Goal: Transaction & Acquisition: Purchase product/service

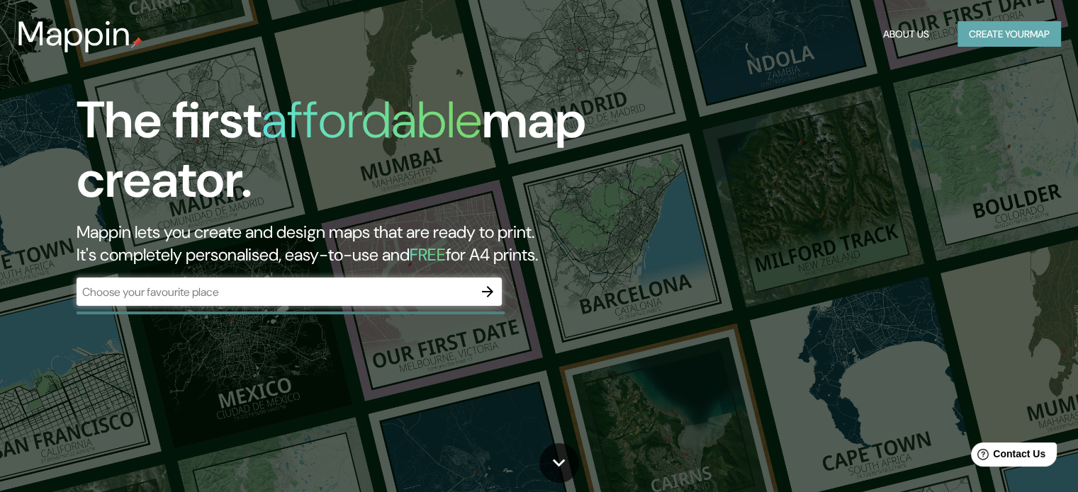
click at [992, 35] on button "Create your map" at bounding box center [1008, 34] width 103 height 26
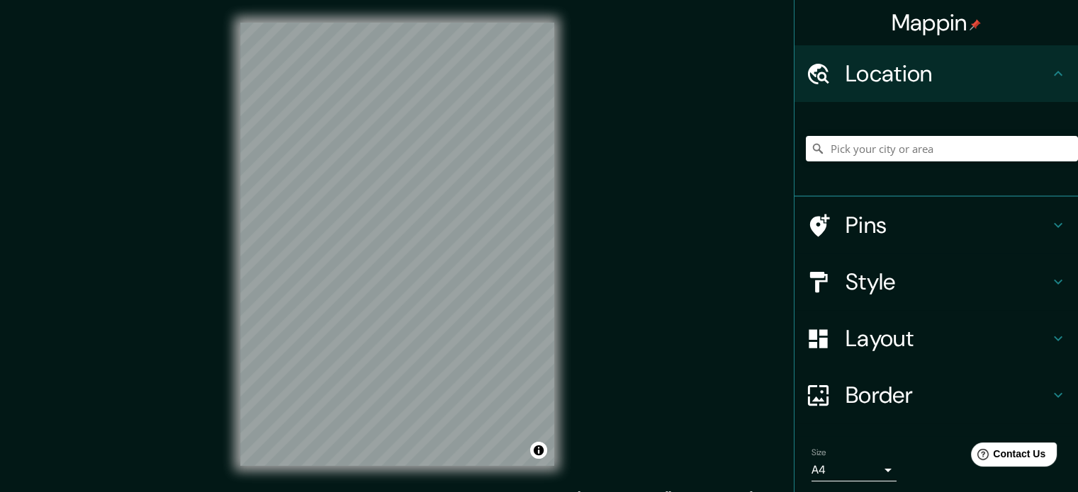
click at [923, 234] on h4 "Pins" at bounding box center [947, 225] width 204 height 28
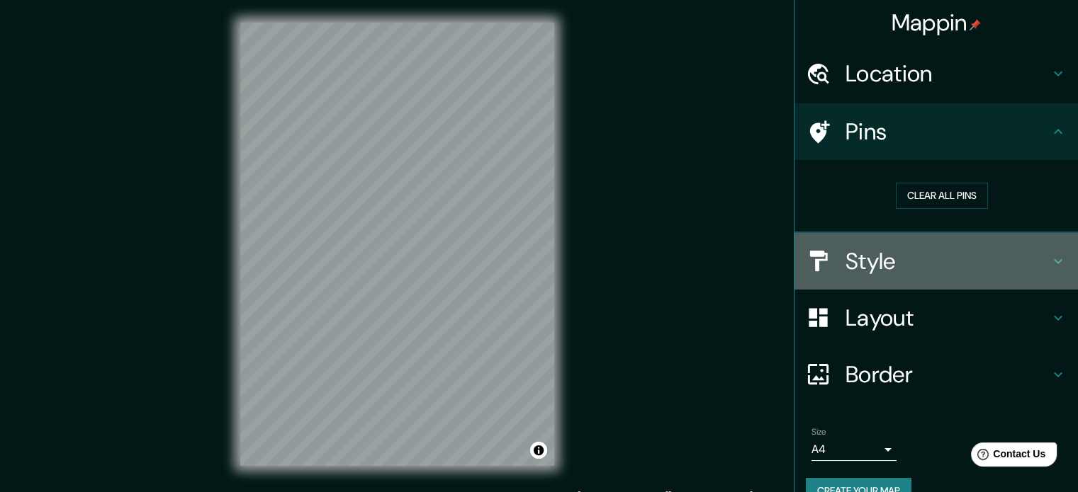
click at [874, 269] on h4 "Style" at bounding box center [947, 261] width 204 height 28
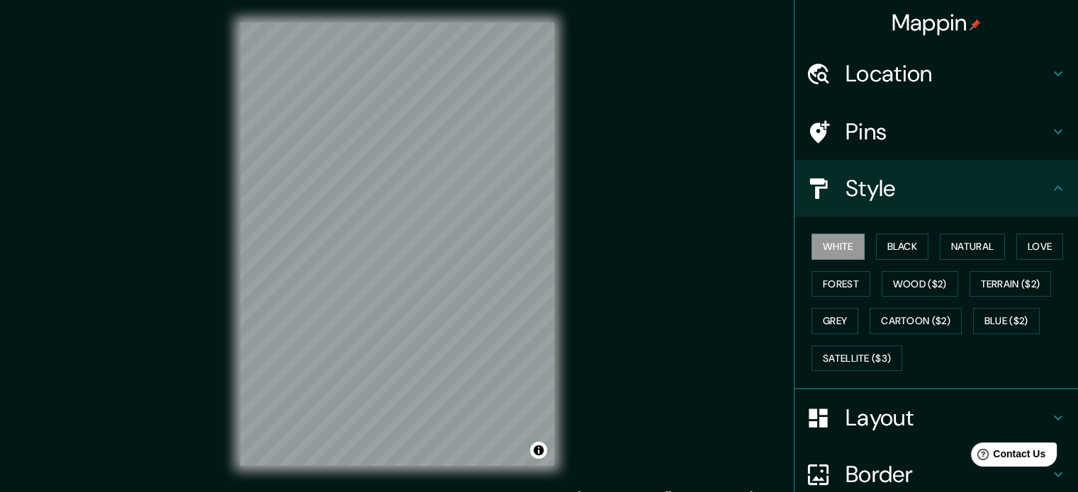
click at [880, 80] on h4 "Location" at bounding box center [947, 74] width 204 height 28
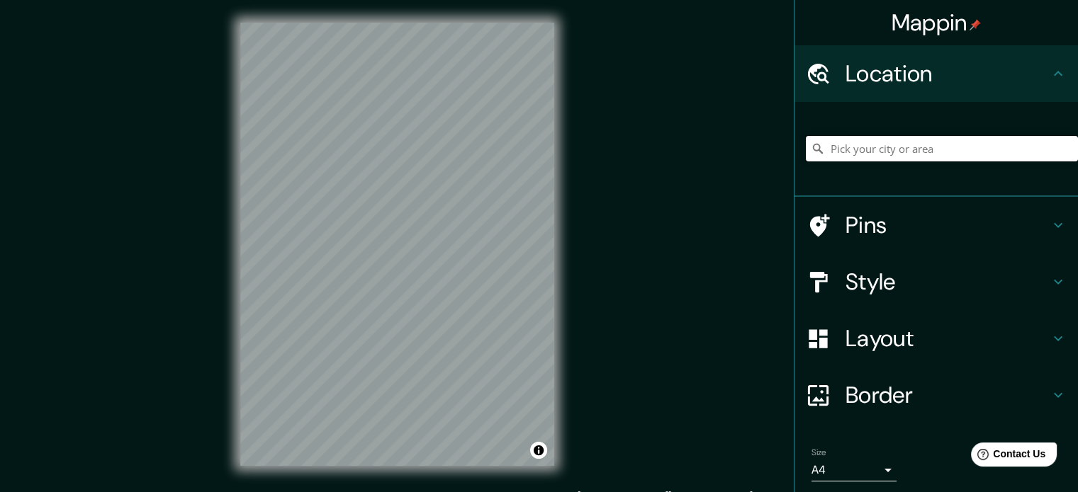
click at [860, 158] on input "Pick your city or area" at bounding box center [942, 149] width 272 height 26
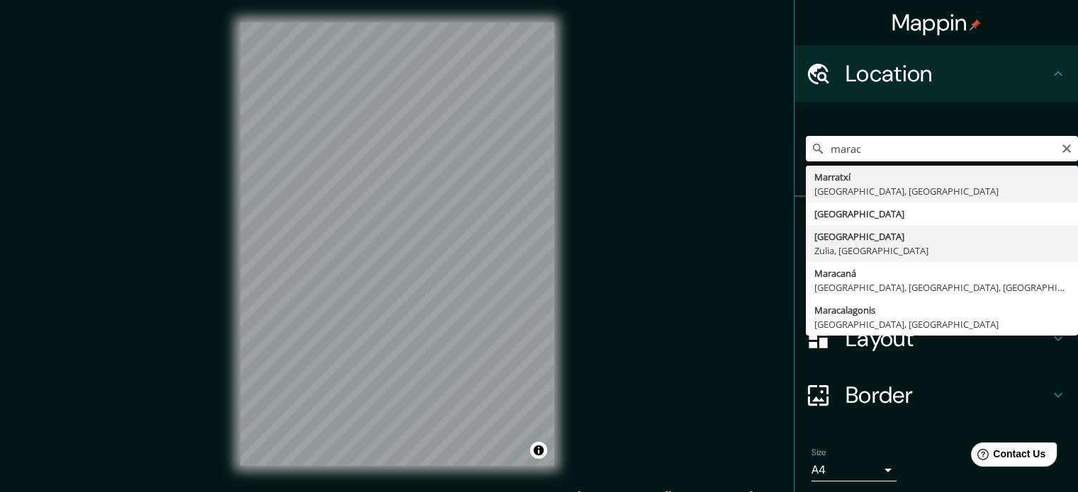
type input "[GEOGRAPHIC_DATA], [GEOGRAPHIC_DATA], [GEOGRAPHIC_DATA]"
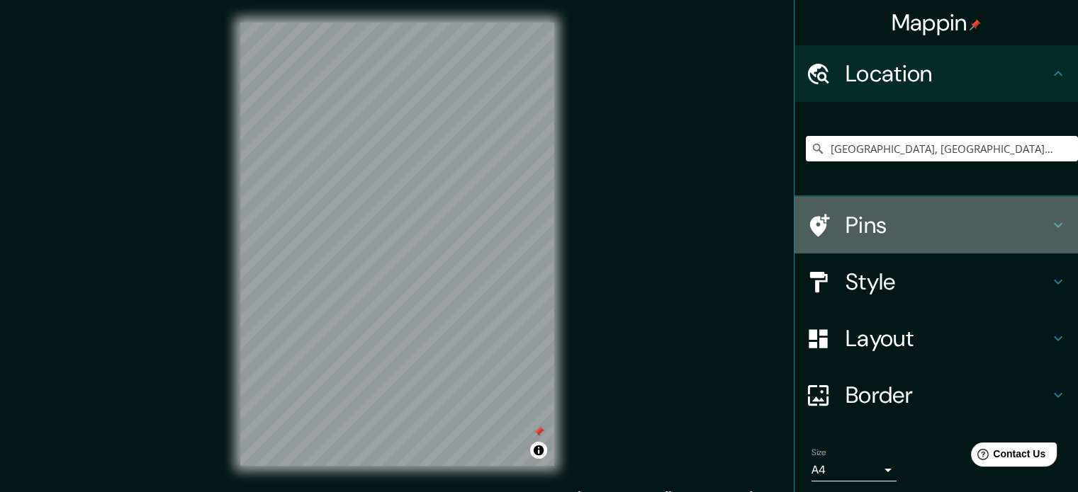
click at [867, 232] on h4 "Pins" at bounding box center [947, 225] width 204 height 28
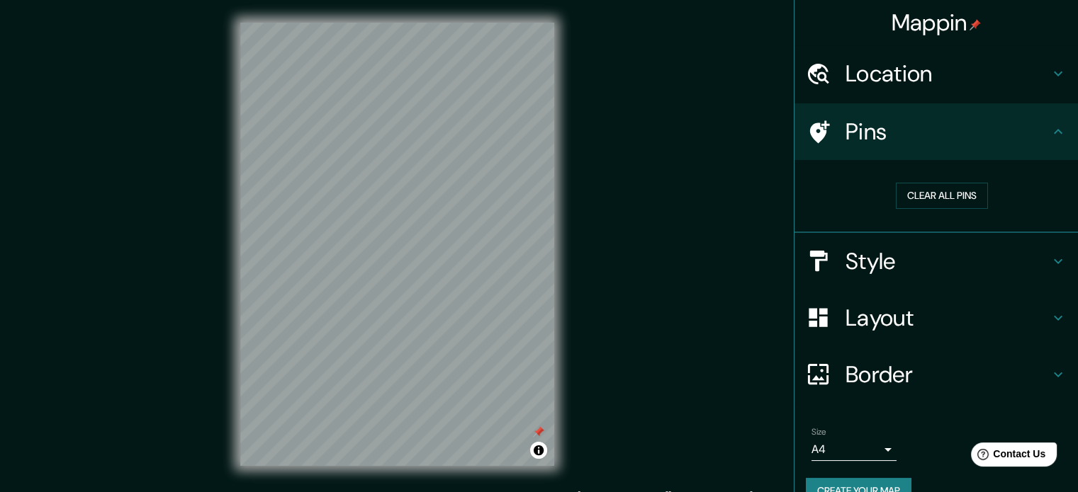
click at [917, 324] on h4 "Layout" at bounding box center [947, 318] width 204 height 28
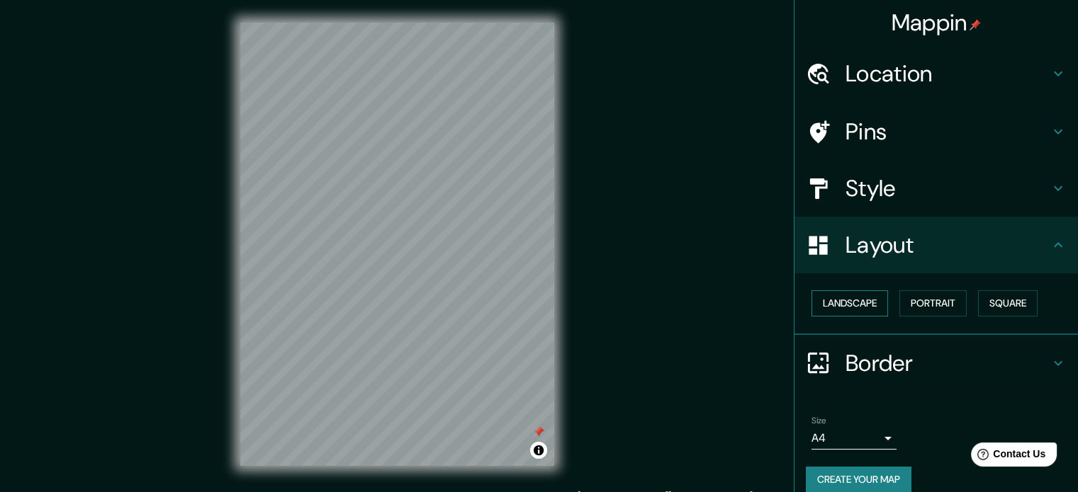
click at [842, 310] on button "Landscape" at bounding box center [849, 303] width 77 height 26
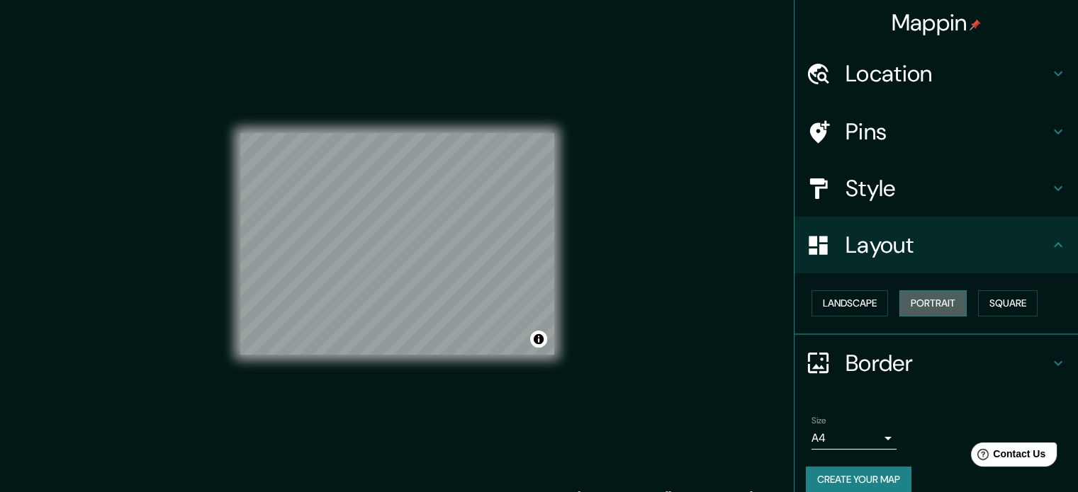
click at [925, 306] on button "Portrait" at bounding box center [932, 303] width 67 height 26
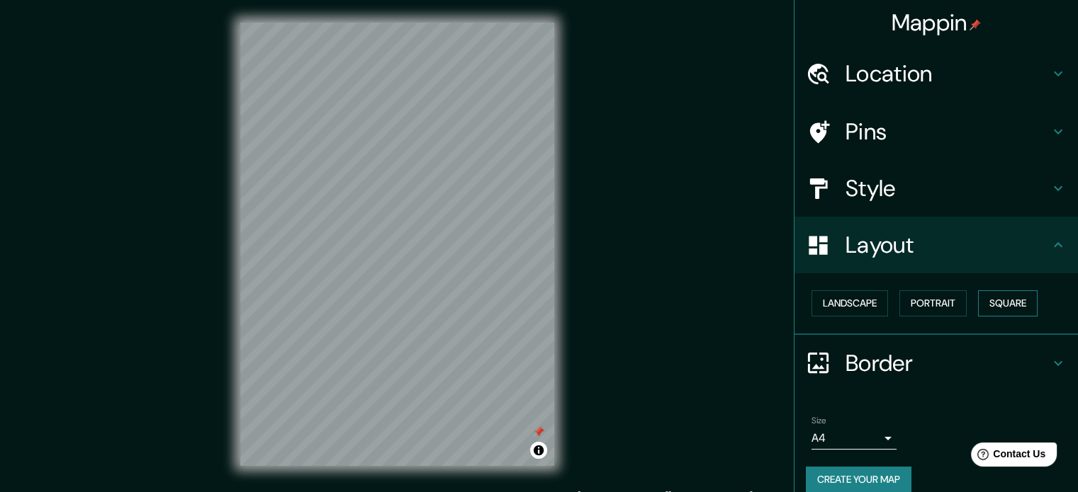
click at [978, 303] on button "Square" at bounding box center [1008, 303] width 60 height 26
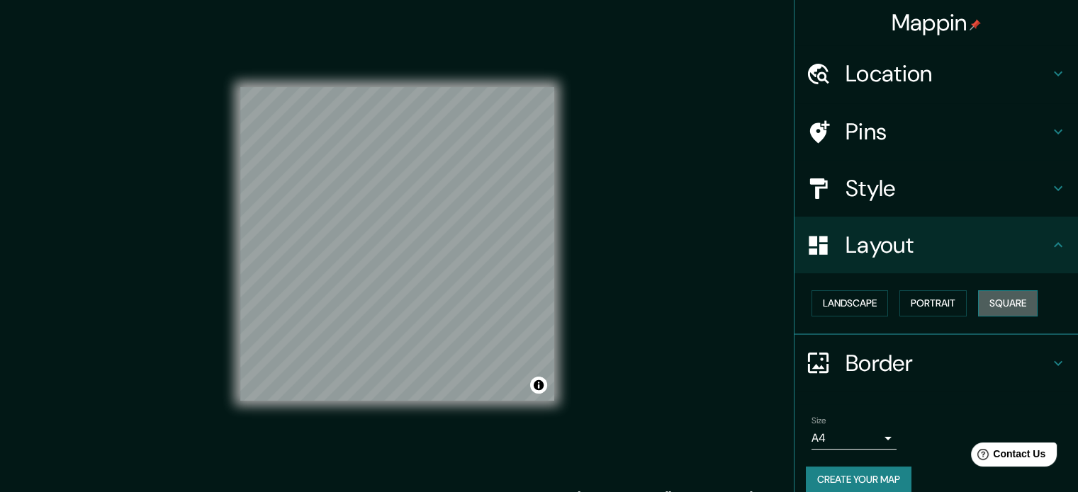
click at [990, 303] on button "Square" at bounding box center [1008, 303] width 60 height 26
click at [794, 308] on div "Landscape [GEOGRAPHIC_DATA]" at bounding box center [935, 304] width 283 height 62
click at [820, 309] on button "Landscape" at bounding box center [849, 303] width 77 height 26
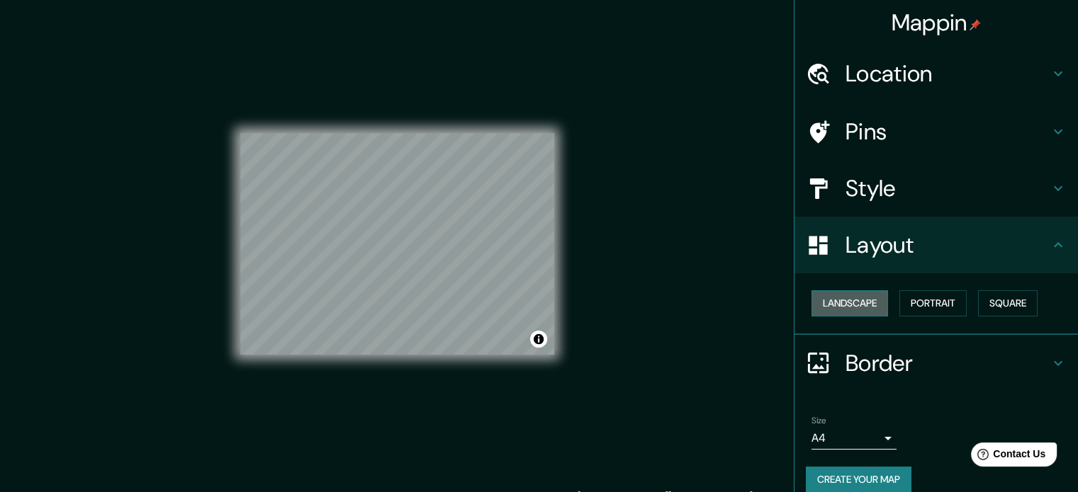
click at [820, 305] on button "Landscape" at bounding box center [849, 303] width 77 height 26
click at [887, 303] on div "Landscape [GEOGRAPHIC_DATA]" at bounding box center [942, 304] width 272 height 38
click at [925, 308] on button "Portrait" at bounding box center [932, 303] width 67 height 26
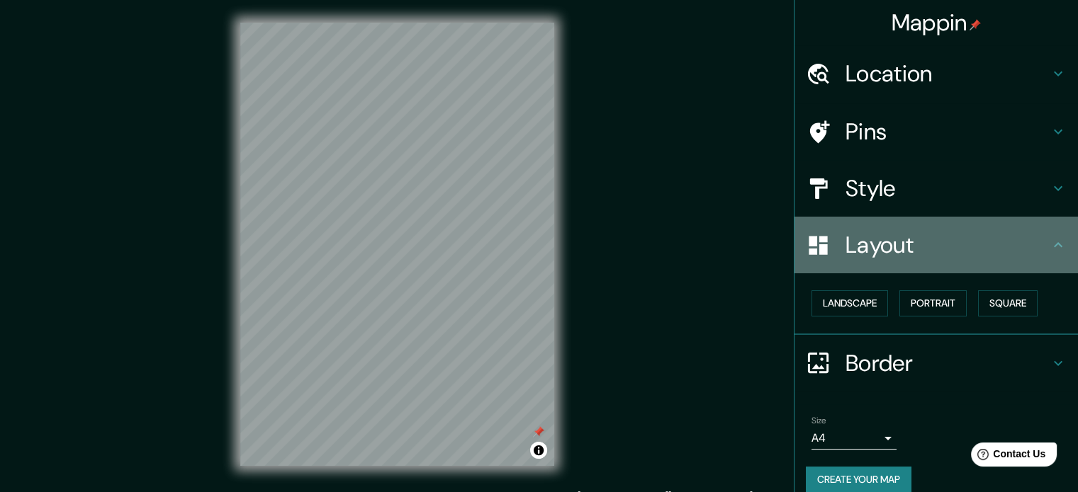
click at [876, 236] on h4 "Layout" at bounding box center [947, 245] width 204 height 28
click at [865, 253] on h4 "Layout" at bounding box center [947, 245] width 204 height 28
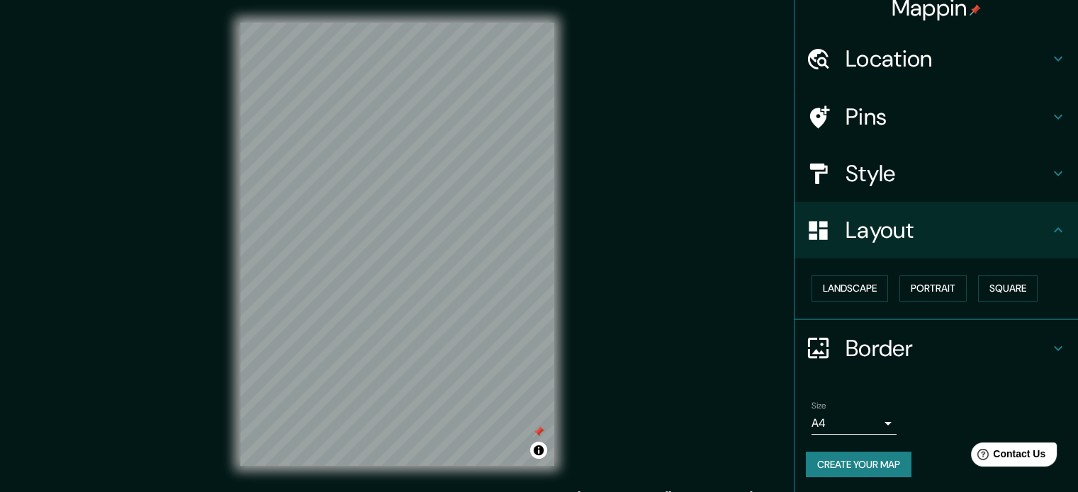
scroll to position [16, 0]
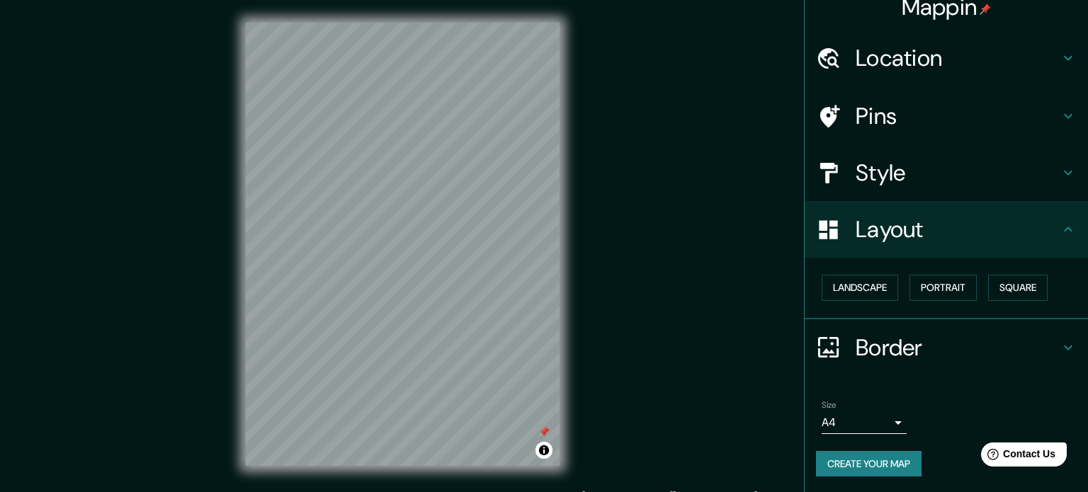
click at [840, 422] on body "Mappin Location [GEOGRAPHIC_DATA], [GEOGRAPHIC_DATA], [GEOGRAPHIC_DATA] Pins St…" at bounding box center [544, 246] width 1088 height 492
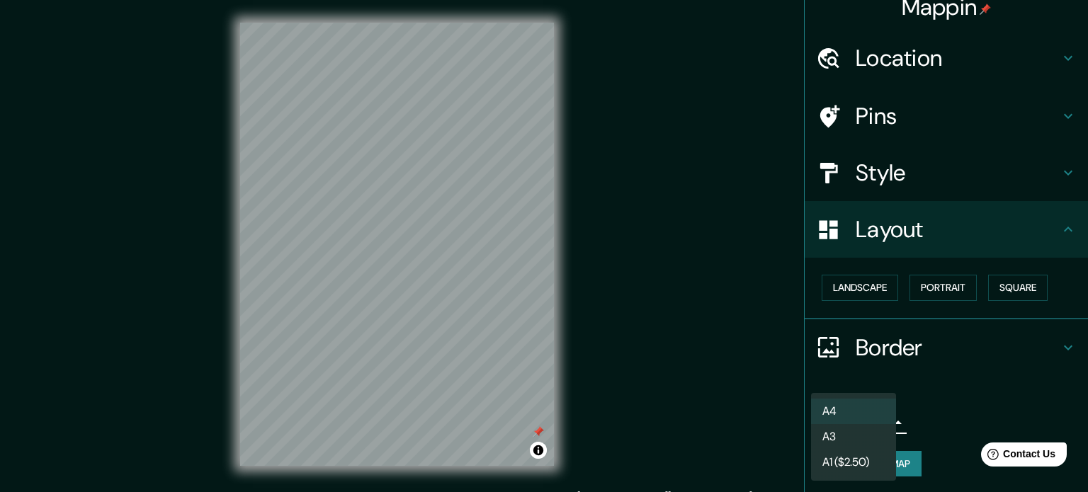
click at [847, 463] on li "A1 ($2.50)" at bounding box center [853, 463] width 85 height 26
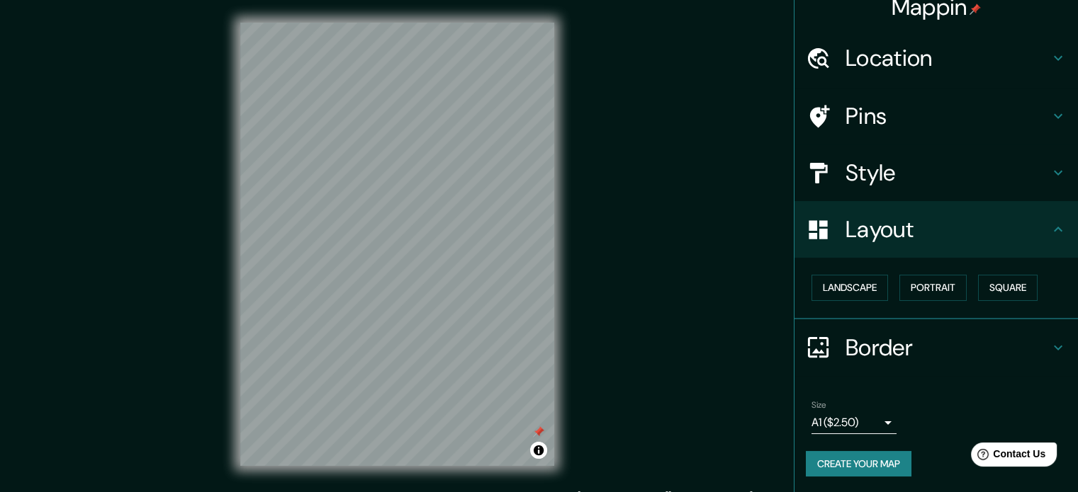
click at [860, 414] on body "Mappin Location [GEOGRAPHIC_DATA], [GEOGRAPHIC_DATA], [GEOGRAPHIC_DATA] Pins St…" at bounding box center [539, 246] width 1078 height 492
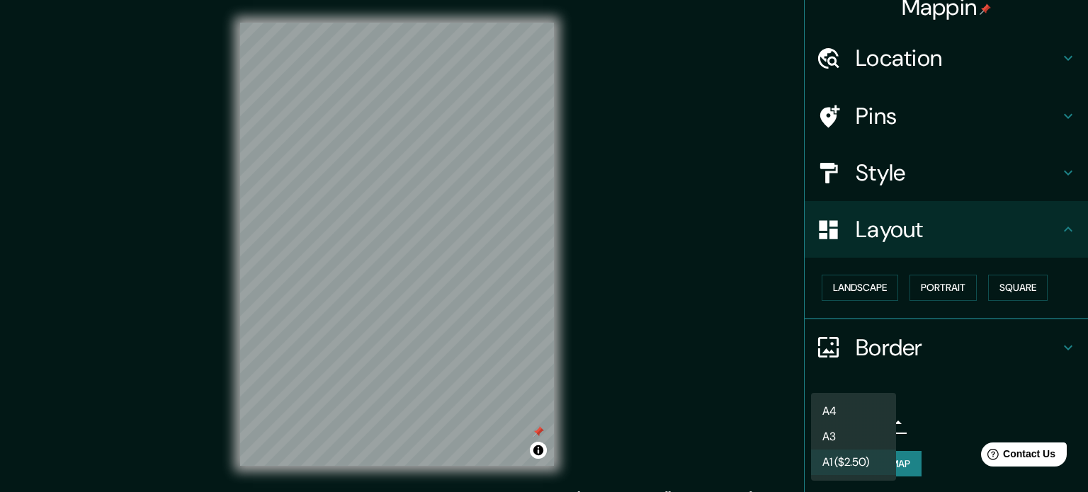
click at [849, 439] on li "A3" at bounding box center [853, 437] width 85 height 26
type input "a4"
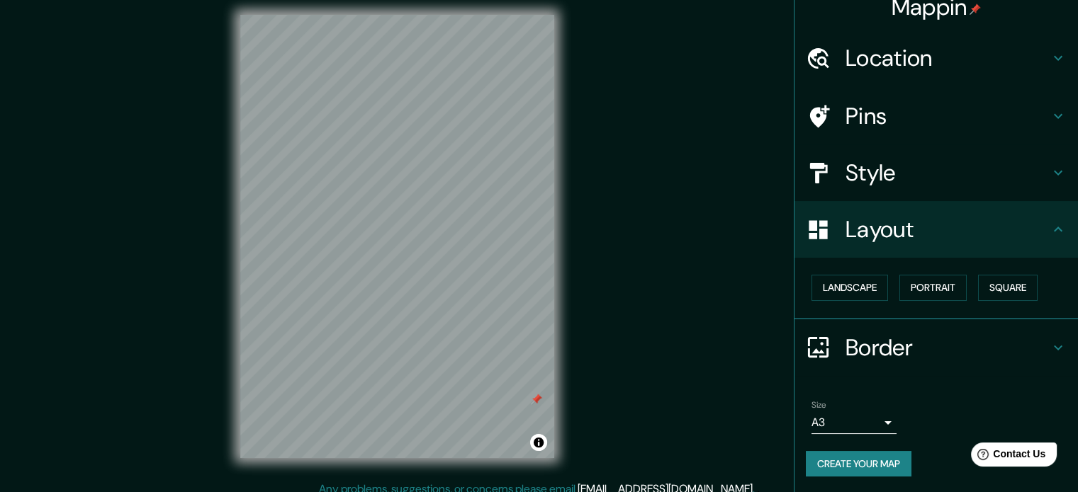
scroll to position [18, 0]
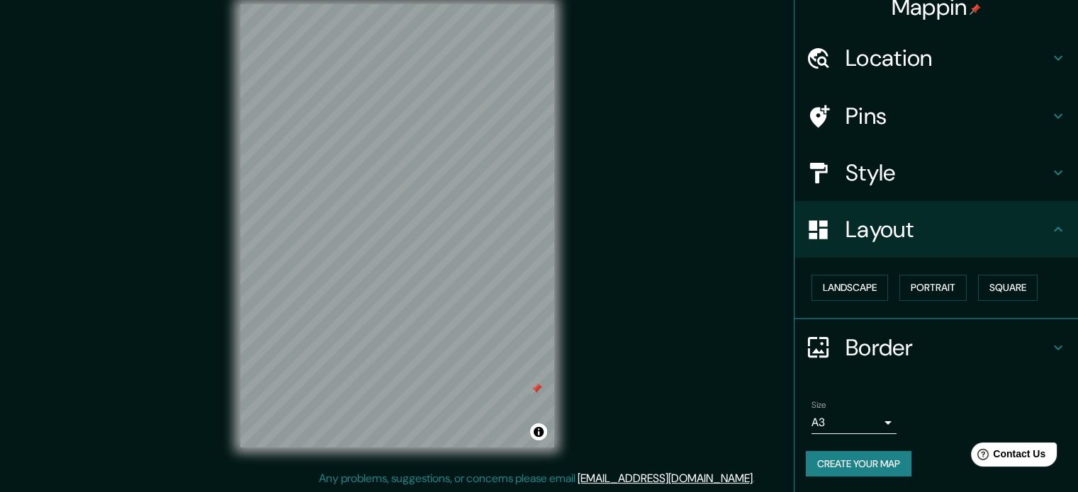
click at [943, 341] on h4 "Border" at bounding box center [947, 348] width 204 height 28
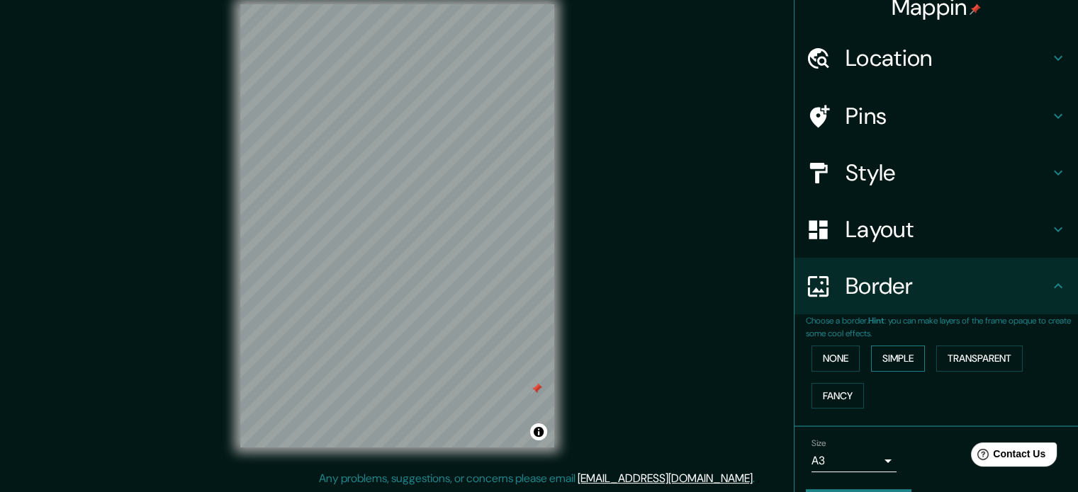
click at [893, 362] on button "Simple" at bounding box center [898, 359] width 54 height 26
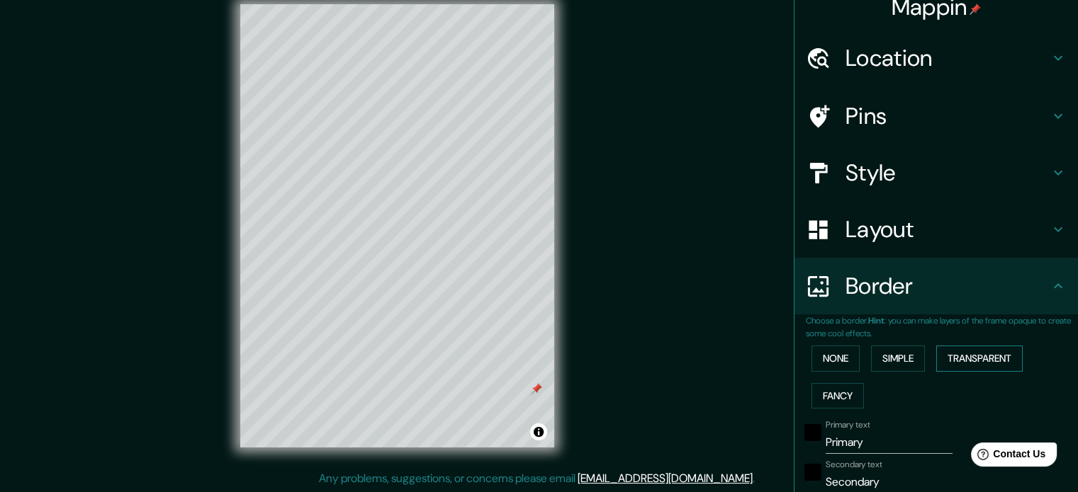
click at [948, 352] on button "Transparent" at bounding box center [979, 359] width 86 height 26
click at [839, 392] on button "Fancy" at bounding box center [837, 396] width 52 height 26
click at [839, 359] on button "None" at bounding box center [835, 359] width 48 height 26
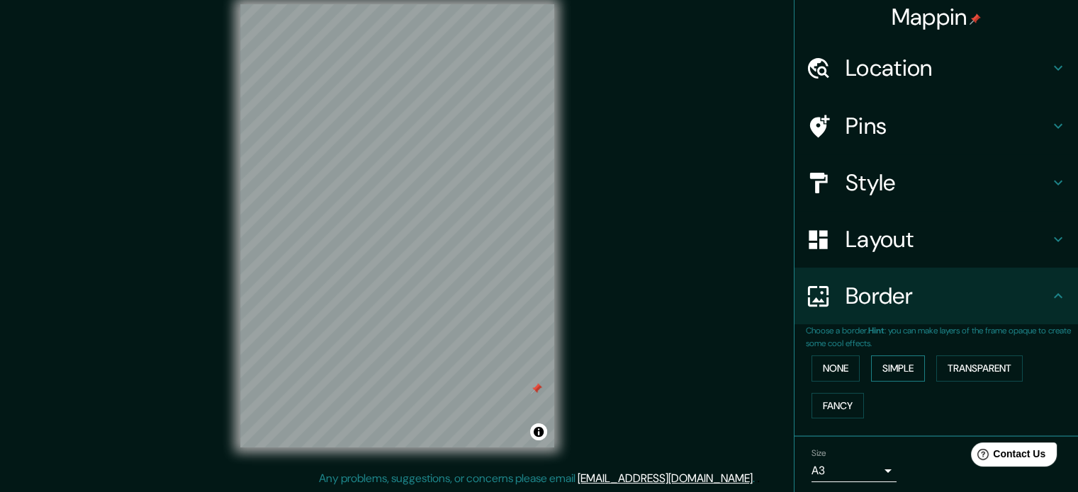
scroll to position [0, 0]
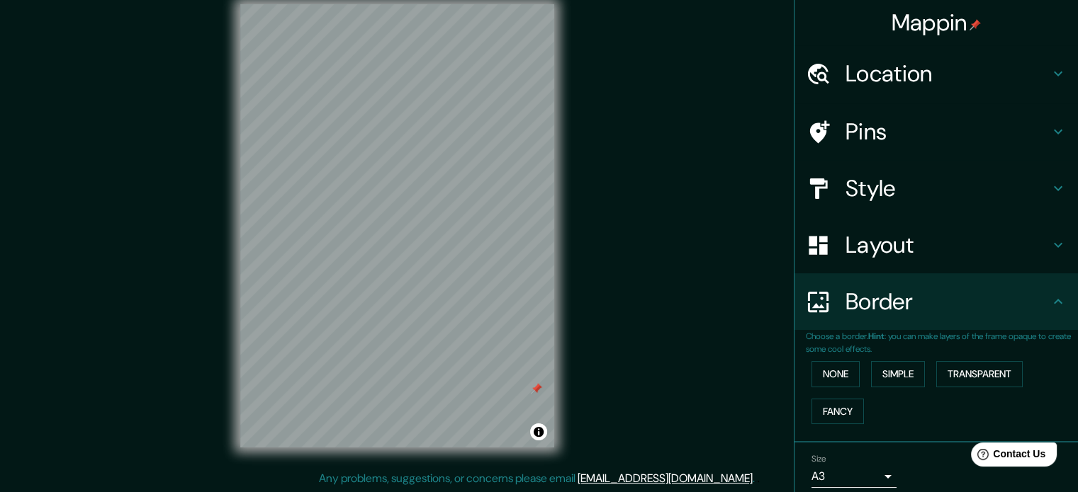
click at [876, 307] on h4 "Border" at bounding box center [947, 302] width 204 height 28
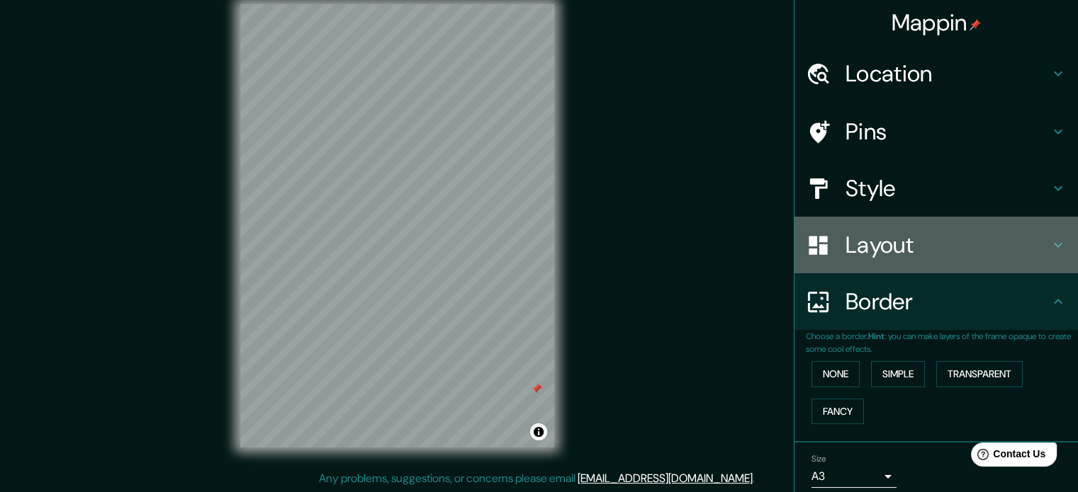
click at [901, 260] on div "Layout" at bounding box center [935, 245] width 283 height 57
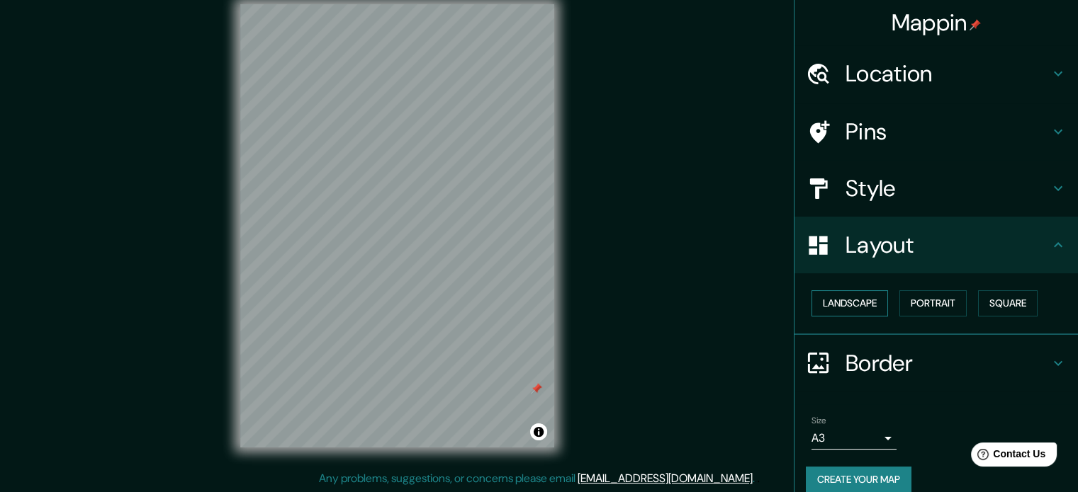
click at [855, 307] on button "Landscape" at bounding box center [849, 303] width 77 height 26
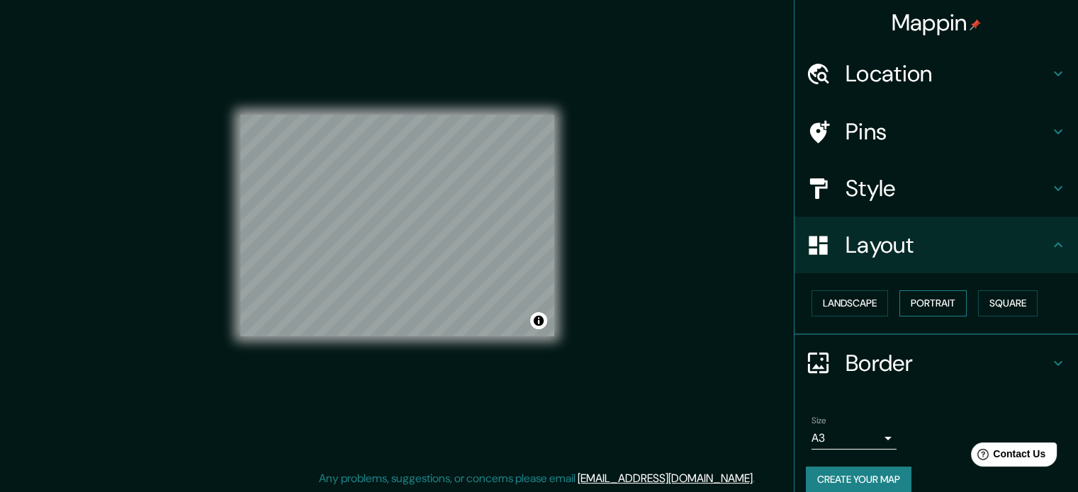
click at [932, 306] on button "Portrait" at bounding box center [932, 303] width 67 height 26
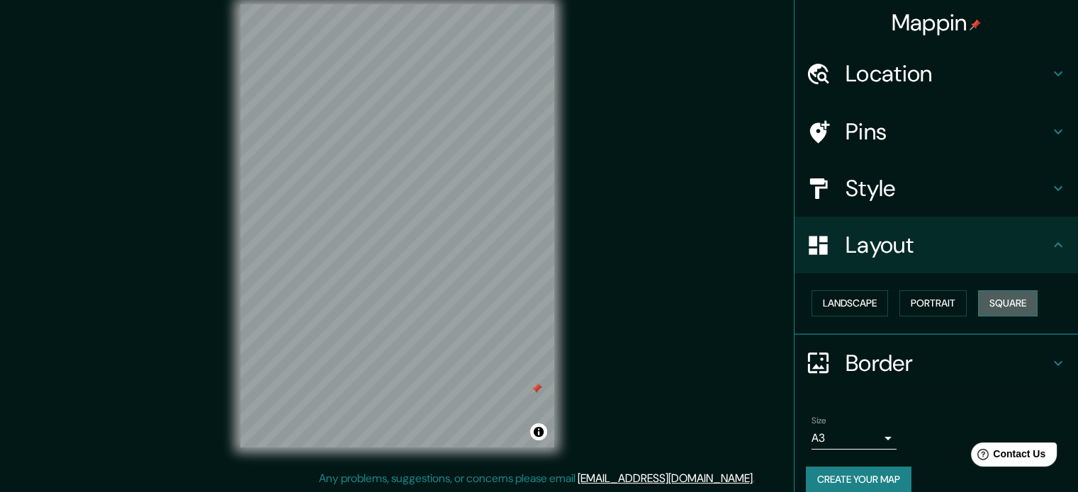
click at [1007, 298] on button "Square" at bounding box center [1008, 303] width 60 height 26
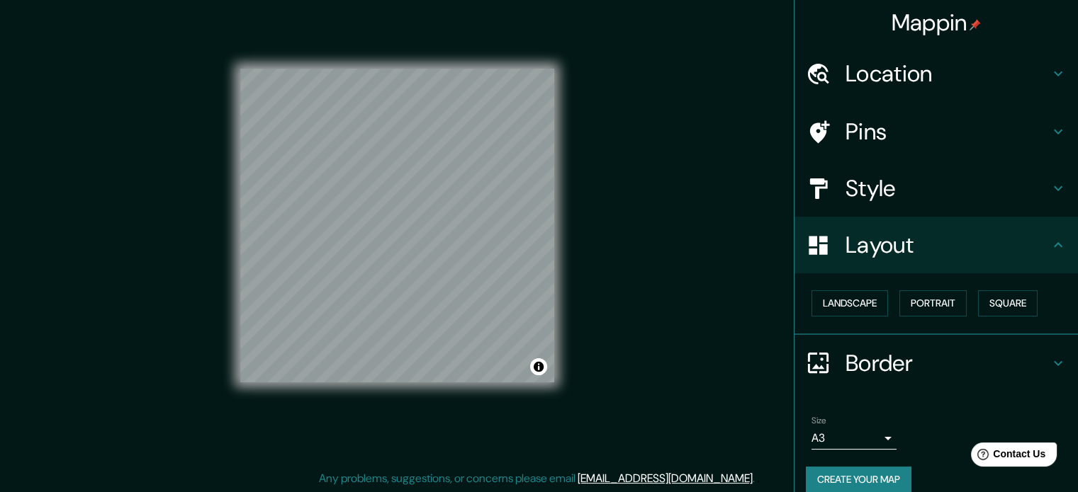
click at [882, 303] on div "Landscape [GEOGRAPHIC_DATA]" at bounding box center [942, 304] width 272 height 38
drag, startPoint x: 859, startPoint y: 305, endPoint x: 878, endPoint y: 247, distance: 60.7
click at [859, 305] on button "Landscape" at bounding box center [849, 303] width 77 height 26
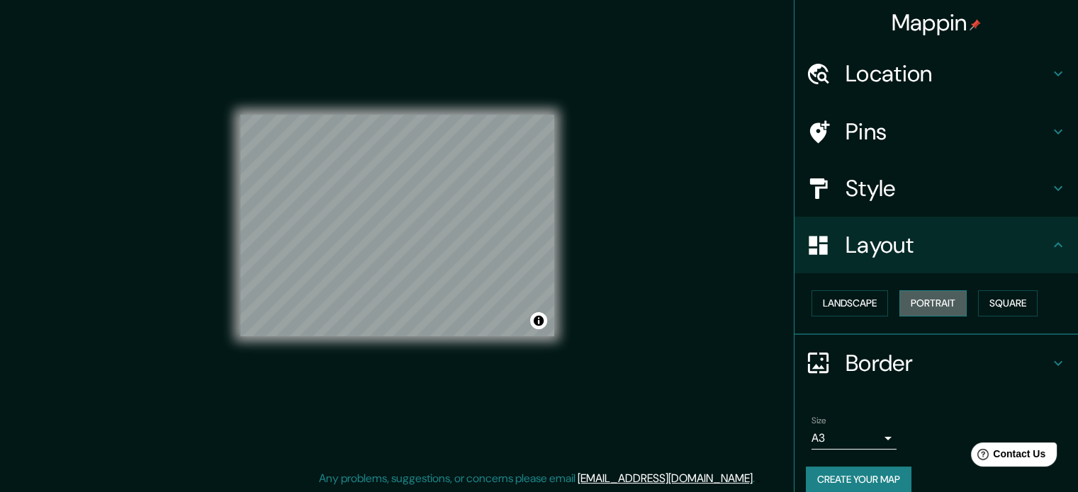
click at [914, 308] on button "Portrait" at bounding box center [932, 303] width 67 height 26
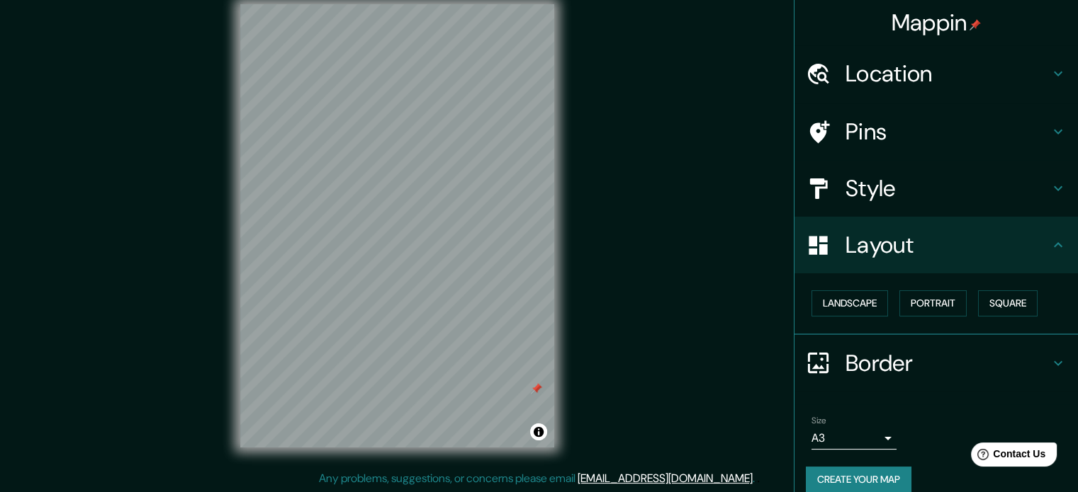
click at [881, 172] on div "Style" at bounding box center [935, 188] width 283 height 57
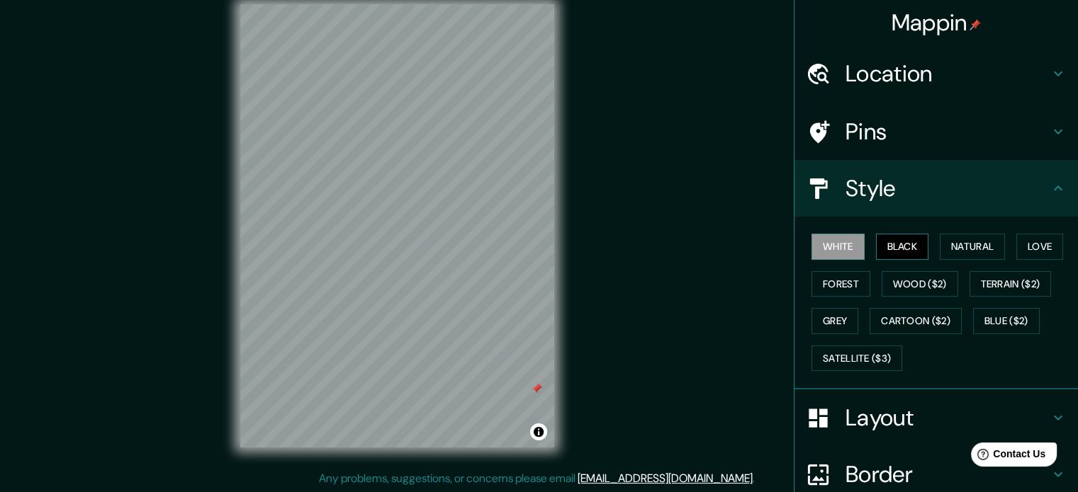
click at [895, 252] on button "Black" at bounding box center [902, 247] width 53 height 26
click at [961, 244] on button "Natural" at bounding box center [971, 247] width 65 height 26
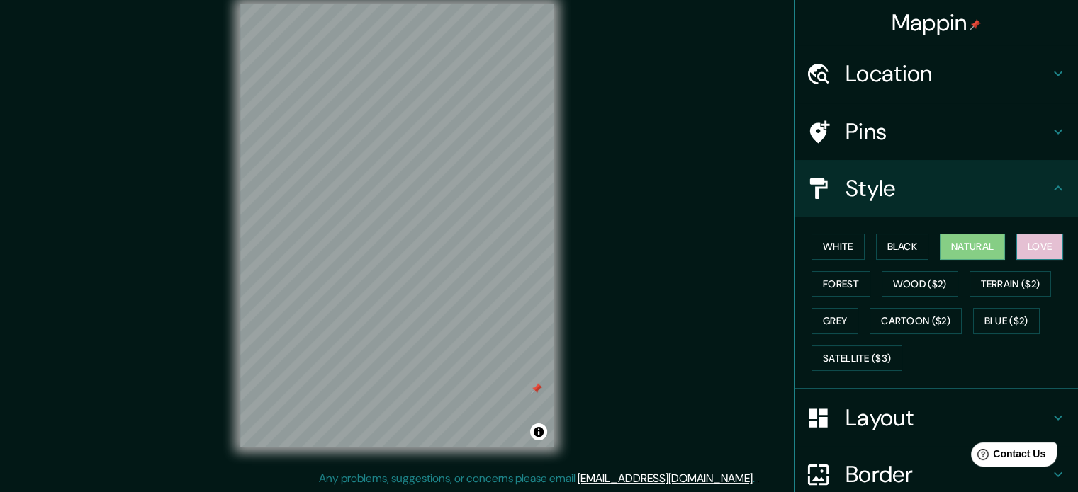
click at [1018, 248] on button "Love" at bounding box center [1039, 247] width 47 height 26
click at [849, 293] on button "Forest" at bounding box center [840, 284] width 59 height 26
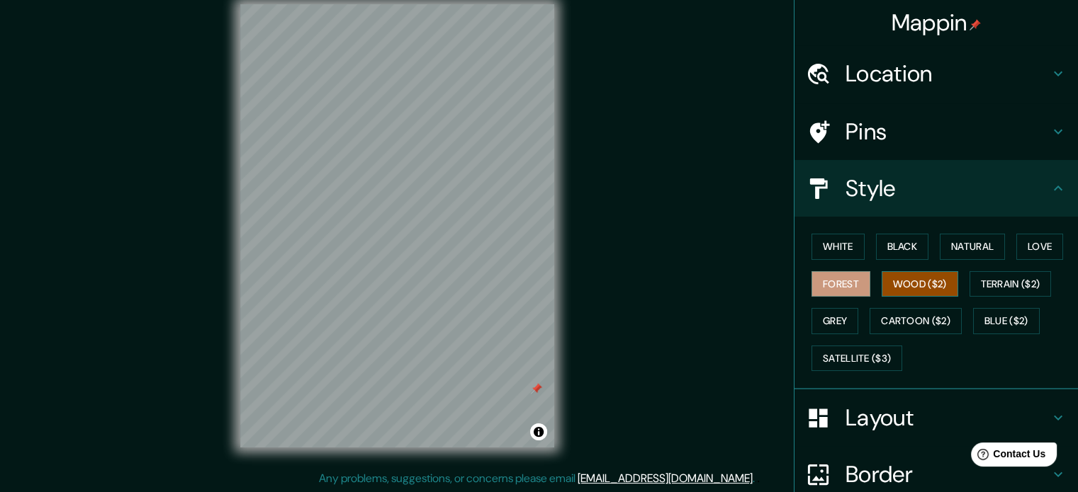
click at [909, 278] on button "Wood ($2)" at bounding box center [919, 284] width 77 height 26
click at [992, 282] on button "Terrain ($2)" at bounding box center [1010, 284] width 82 height 26
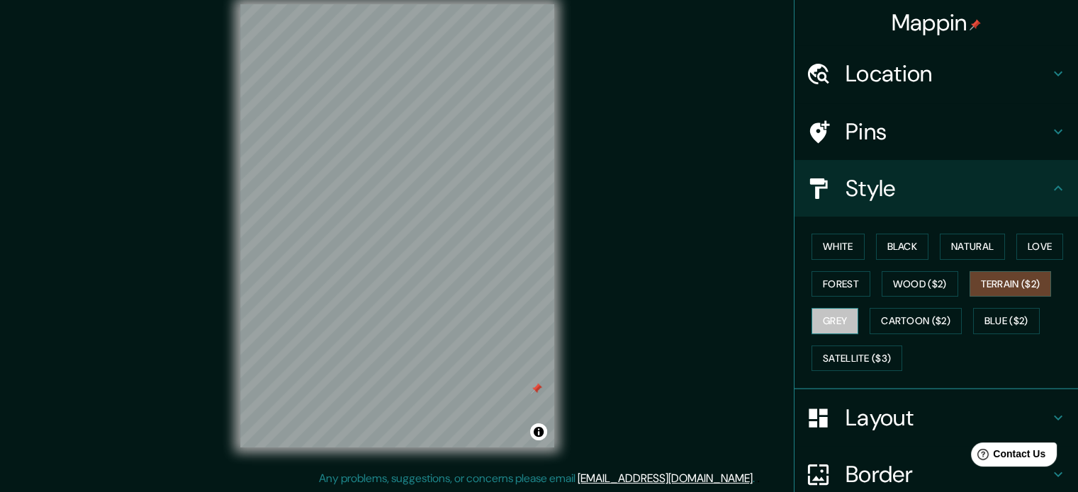
click at [823, 324] on button "Grey" at bounding box center [834, 321] width 47 height 26
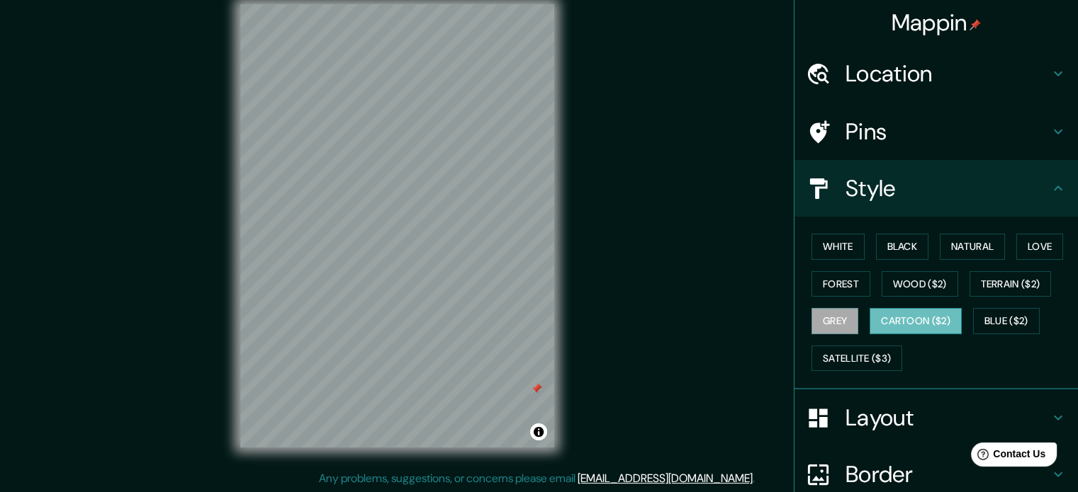
click at [888, 322] on button "Cartoon ($2)" at bounding box center [915, 321] width 92 height 26
click at [869, 358] on button "Satellite ($3)" at bounding box center [856, 359] width 91 height 26
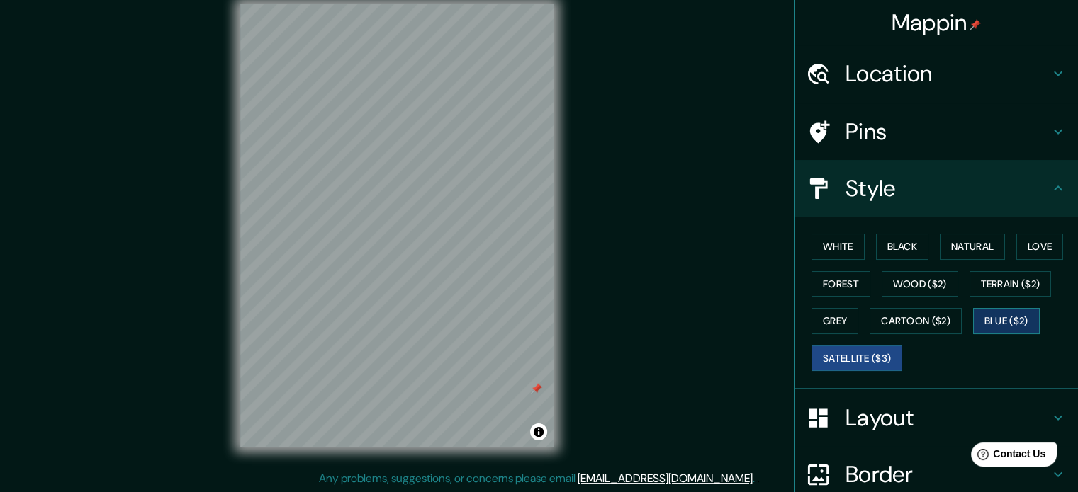
click at [992, 311] on button "Blue ($2)" at bounding box center [1006, 321] width 67 height 26
click at [863, 249] on div "White Black Natural Love Forest Wood ($2) Terrain ($2) Grey Cartoon ($2) Blue (…" at bounding box center [942, 302] width 272 height 149
click at [889, 239] on button "Black" at bounding box center [902, 247] width 53 height 26
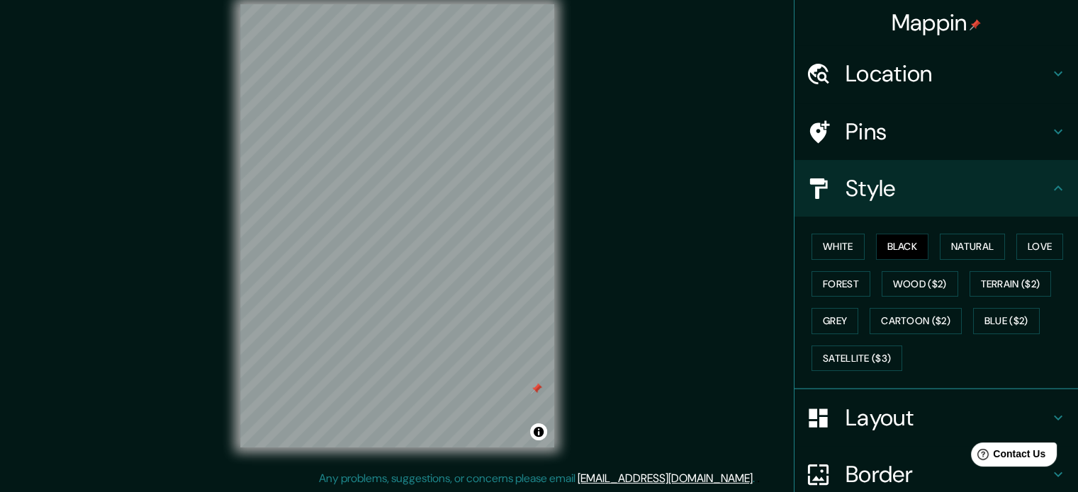
click at [860, 243] on div "White Black Natural Love Forest Wood ($2) Terrain ($2) Grey Cartoon ($2) Blue (…" at bounding box center [942, 302] width 272 height 149
click at [847, 243] on button "White" at bounding box center [837, 247] width 53 height 26
click at [902, 239] on button "Black" at bounding box center [902, 247] width 53 height 26
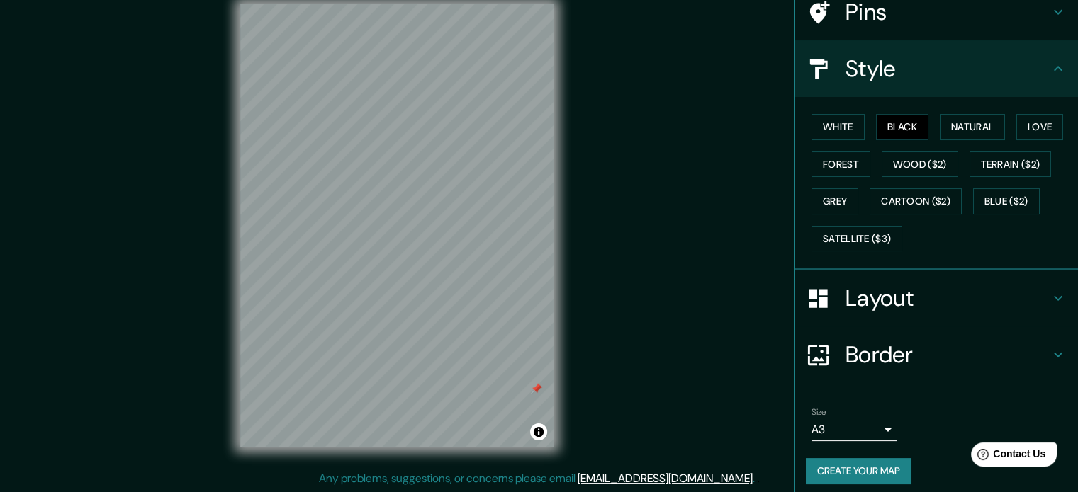
scroll to position [126, 0]
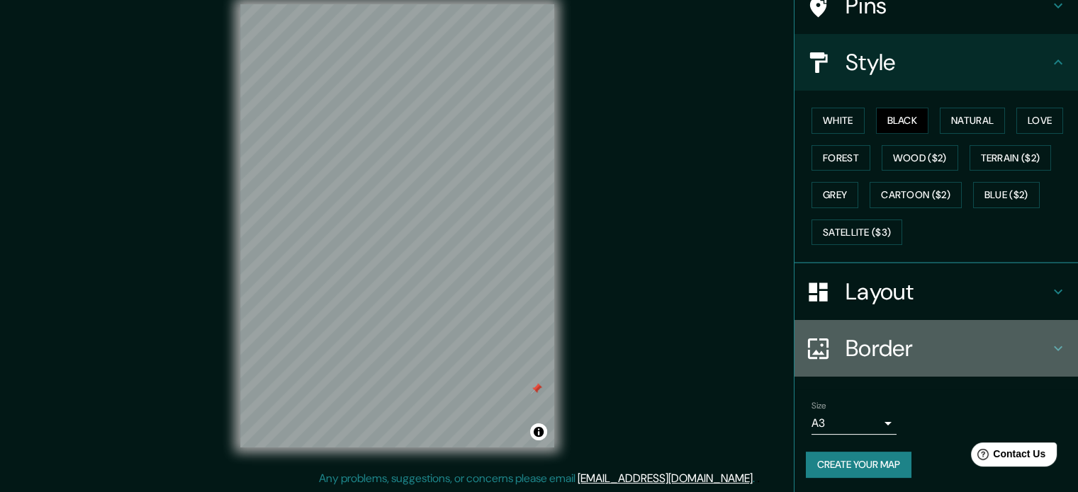
click at [887, 339] on h4 "Border" at bounding box center [947, 348] width 204 height 28
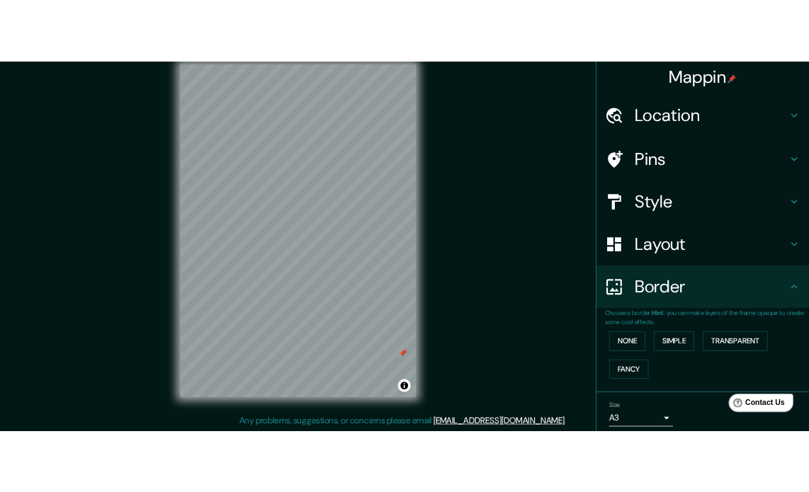
scroll to position [0, 0]
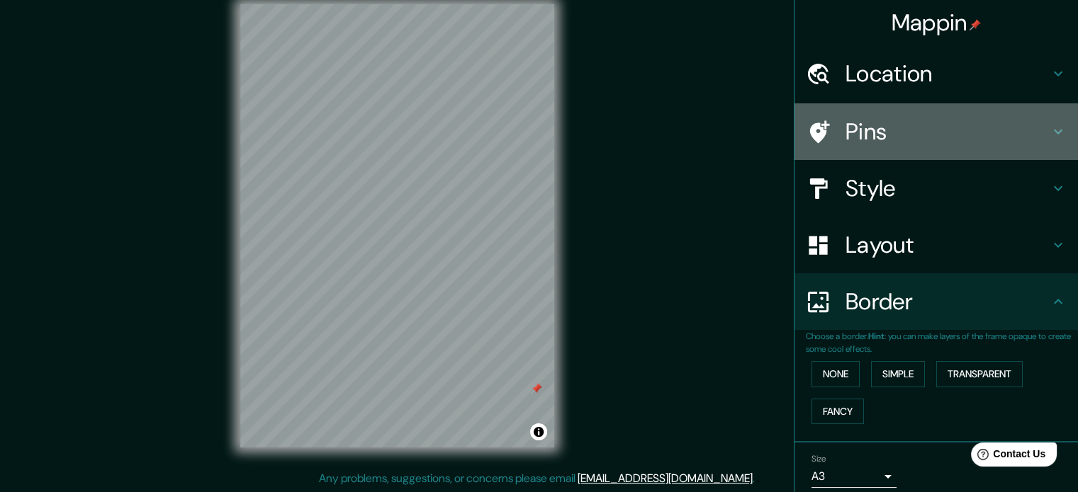
click at [827, 115] on div "Pins" at bounding box center [935, 131] width 283 height 57
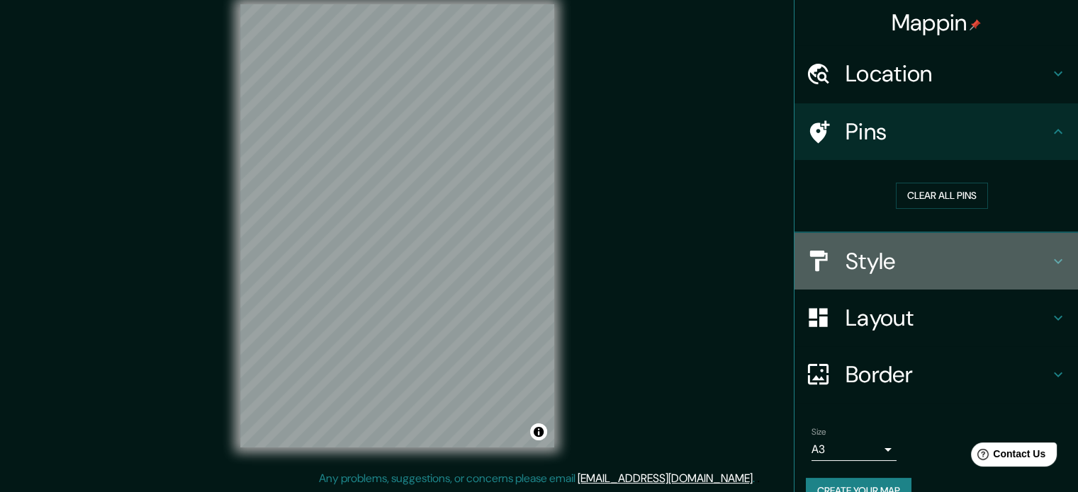
click at [873, 275] on div "Style" at bounding box center [935, 261] width 283 height 57
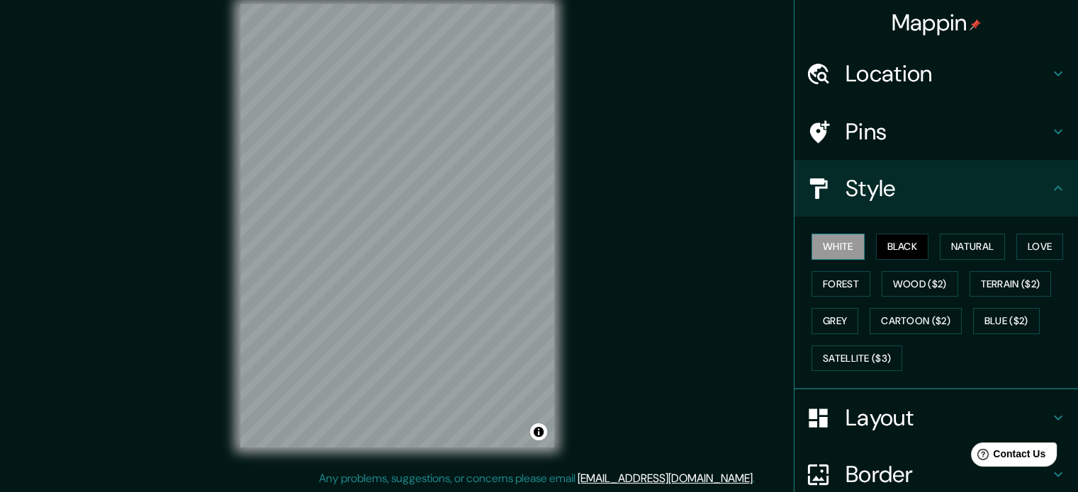
click at [837, 246] on button "White" at bounding box center [837, 247] width 53 height 26
click at [903, 255] on button "Black" at bounding box center [902, 247] width 53 height 26
click at [538, 432] on button "Toggle attribution" at bounding box center [538, 432] width 17 height 17
